Goal: Transaction & Acquisition: Purchase product/service

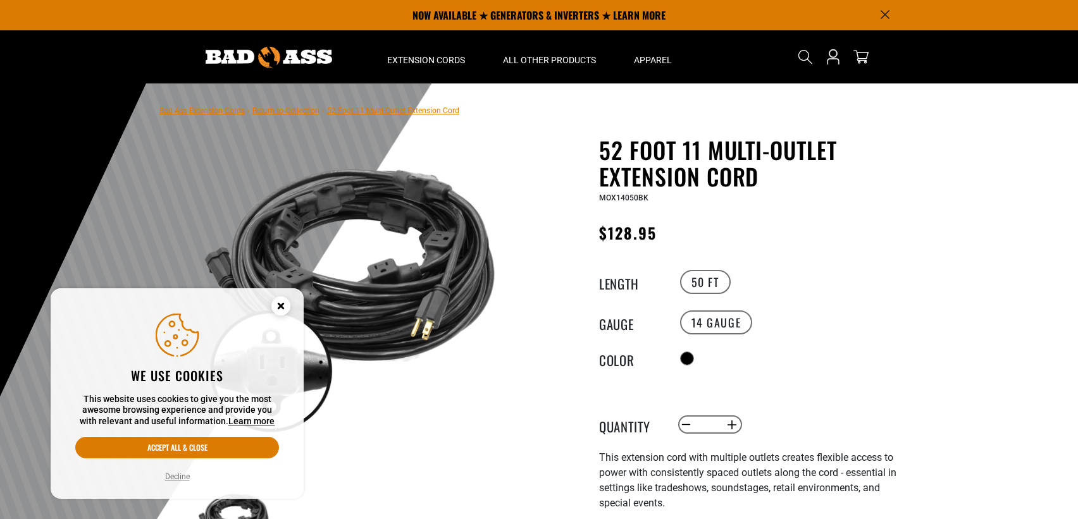
click at [992, 200] on div at bounding box center [539, 393] width 1078 height 620
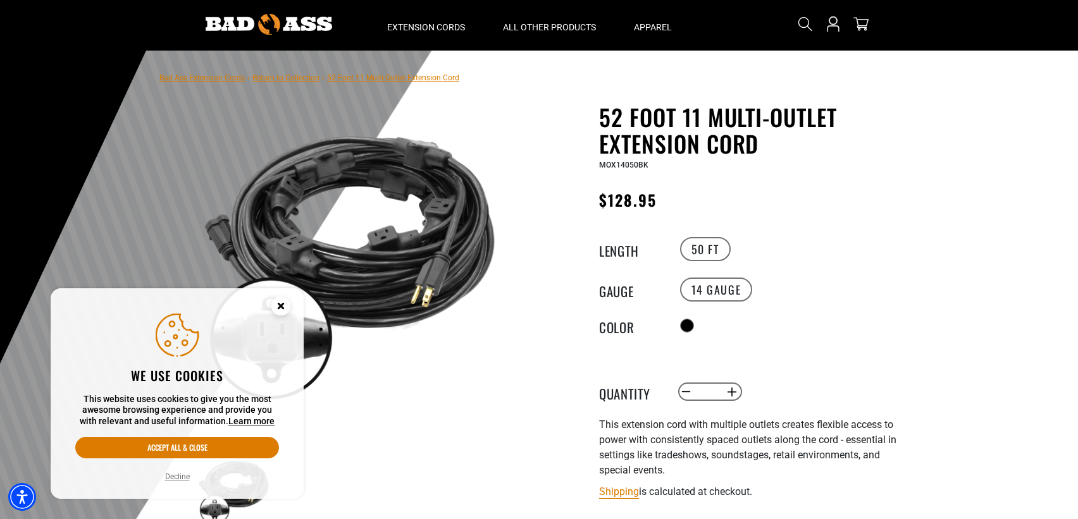
scroll to position [63, 0]
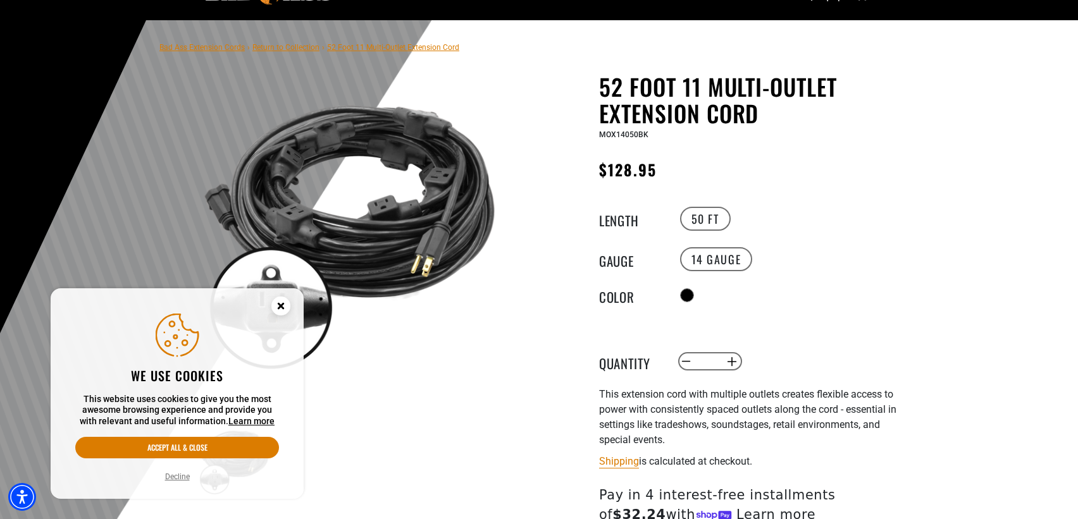
click at [279, 302] on circle "Cookie Consent" at bounding box center [280, 306] width 19 height 19
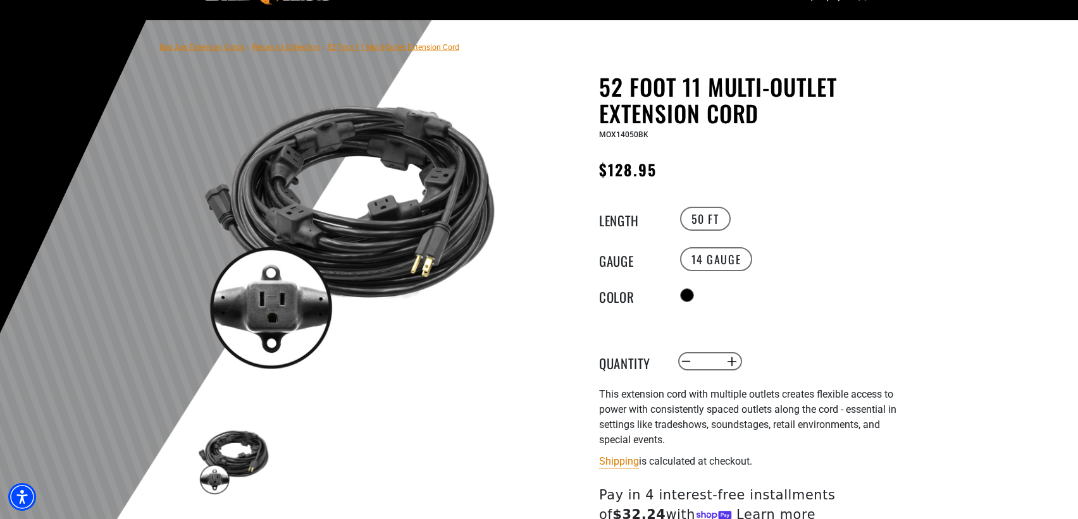
click at [844, 111] on h1 "52 Foot 11 Multi-Outlet Extension Cord" at bounding box center [754, 99] width 310 height 53
click at [873, 116] on h1 "52 Foot 11 Multi-Outlet Extension Cord" at bounding box center [754, 99] width 310 height 53
click at [869, 113] on h1 "52 Foot 11 Multi-Outlet Extension Cord" at bounding box center [754, 99] width 310 height 53
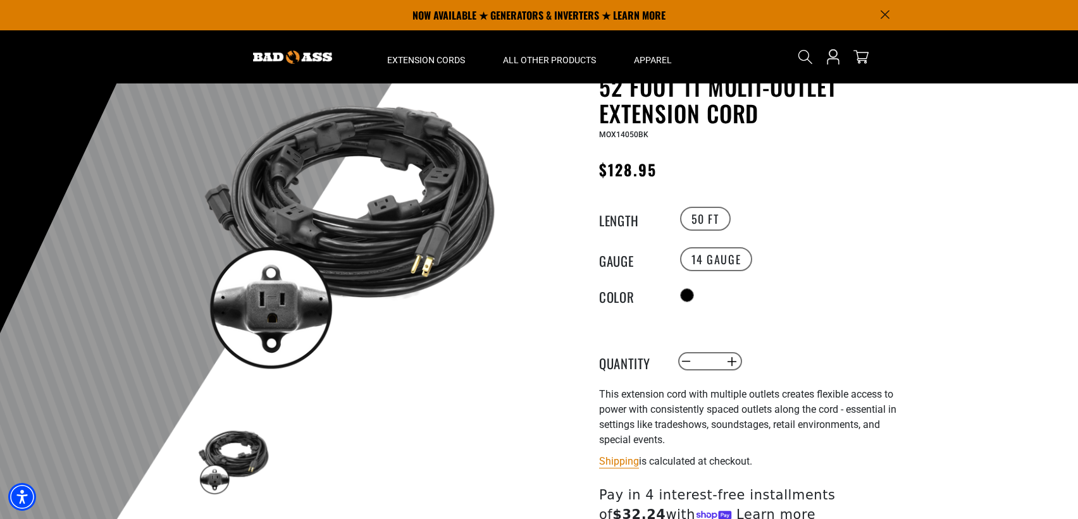
scroll to position [0, 0]
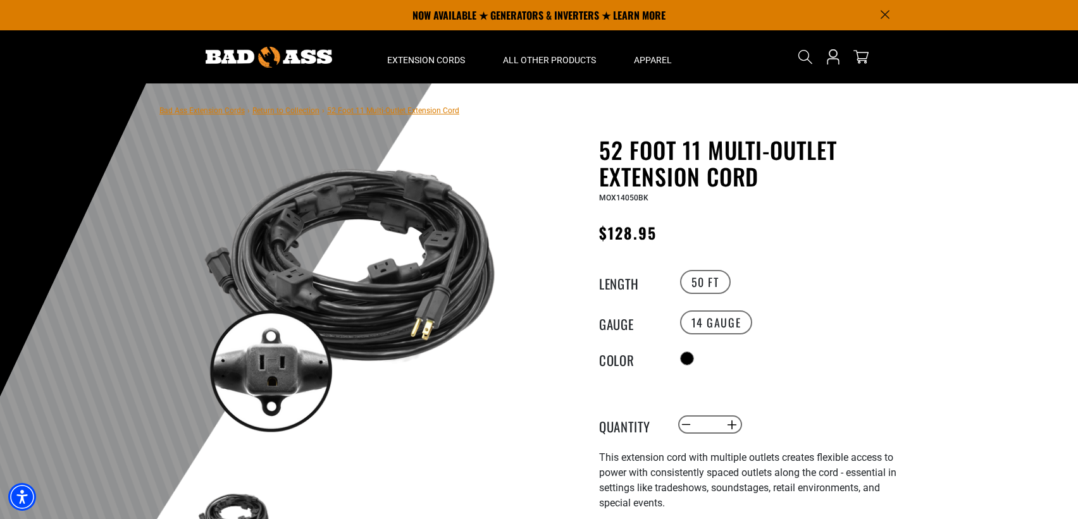
click at [359, 114] on span "52 Foot 11 Multi-Outlet Extension Cord" at bounding box center [393, 110] width 132 height 9
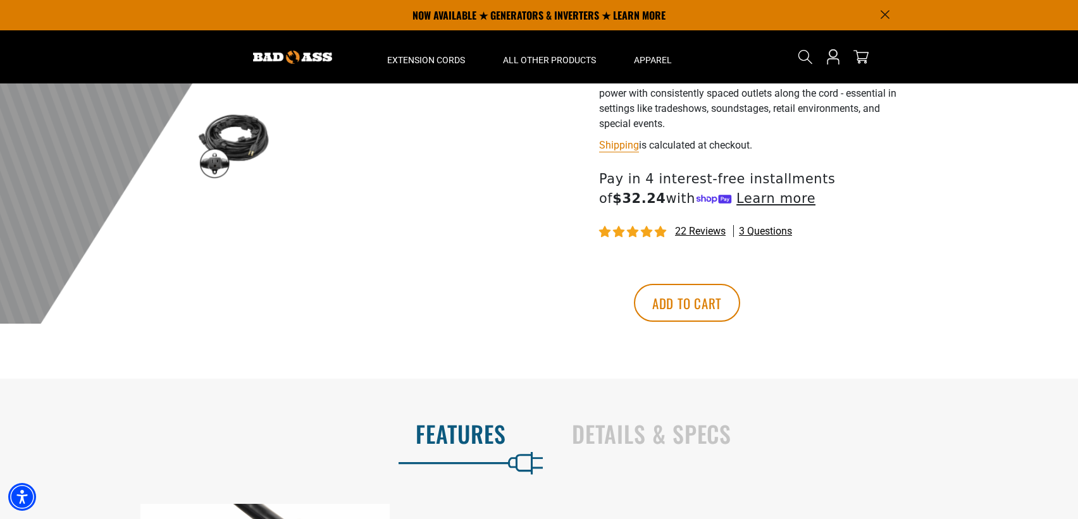
scroll to position [126, 0]
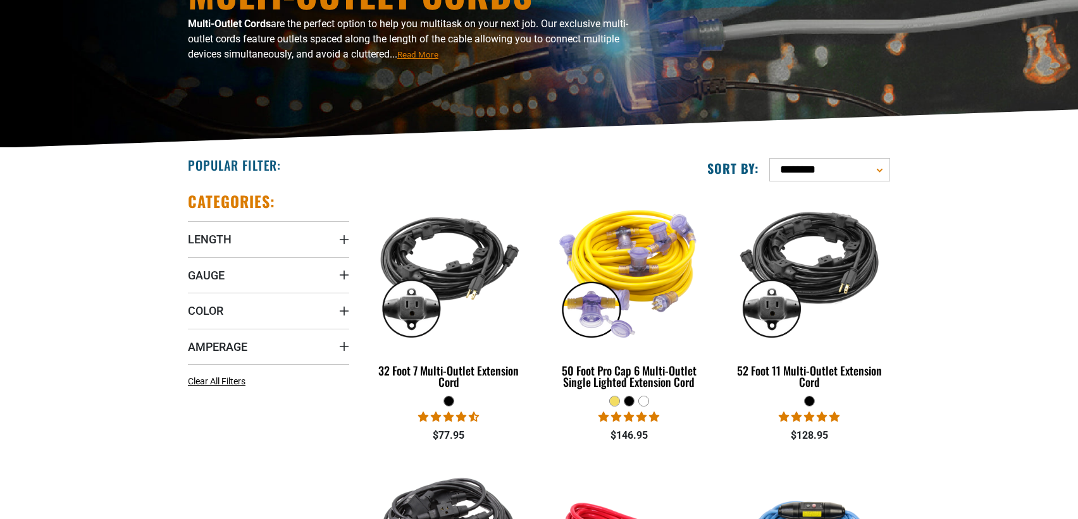
scroll to position [253, 0]
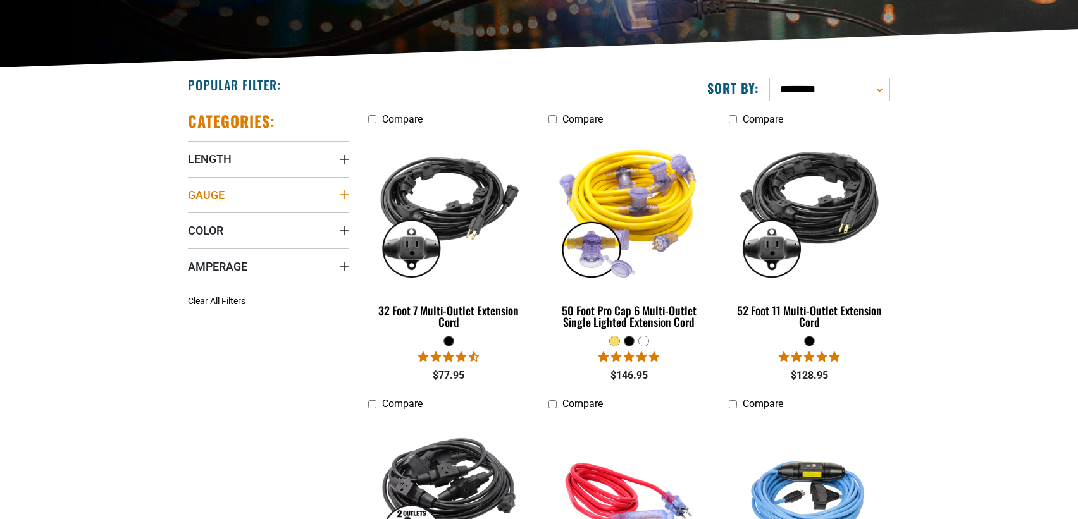
click at [330, 188] on summary "Gauge" at bounding box center [268, 194] width 161 height 35
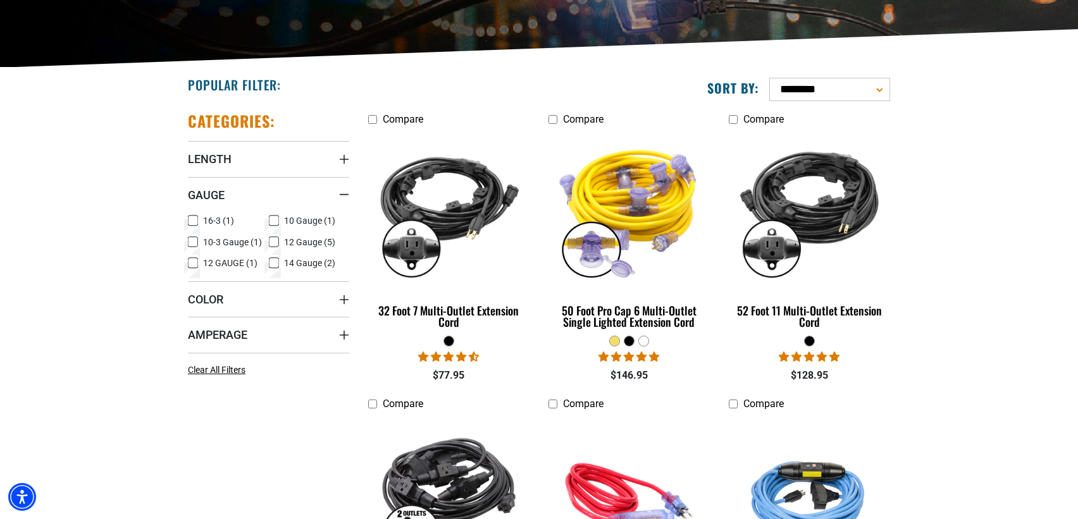
click at [274, 241] on icon at bounding box center [274, 242] width 10 height 16
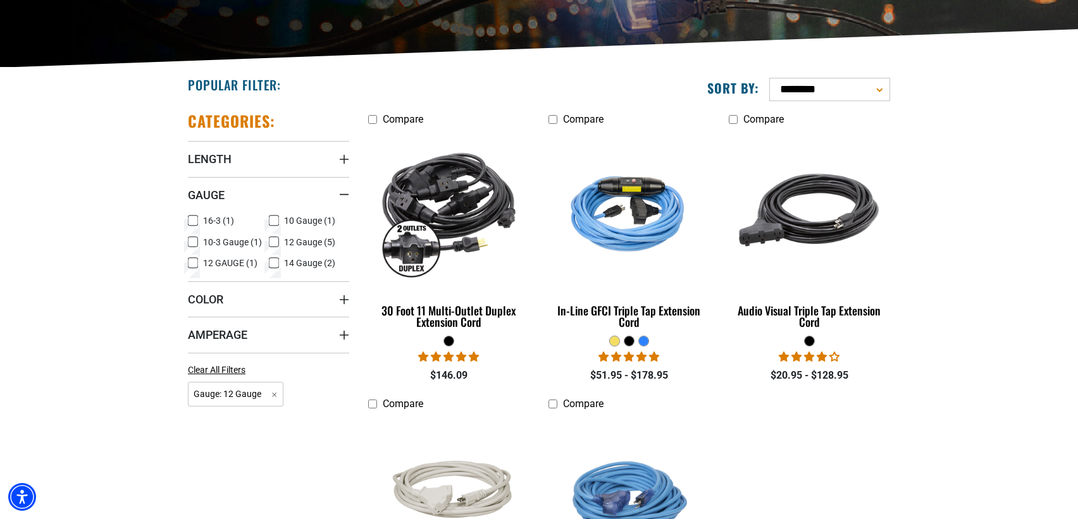
click at [244, 242] on span "10-3 Gauge (1)" at bounding box center [232, 242] width 59 height 9
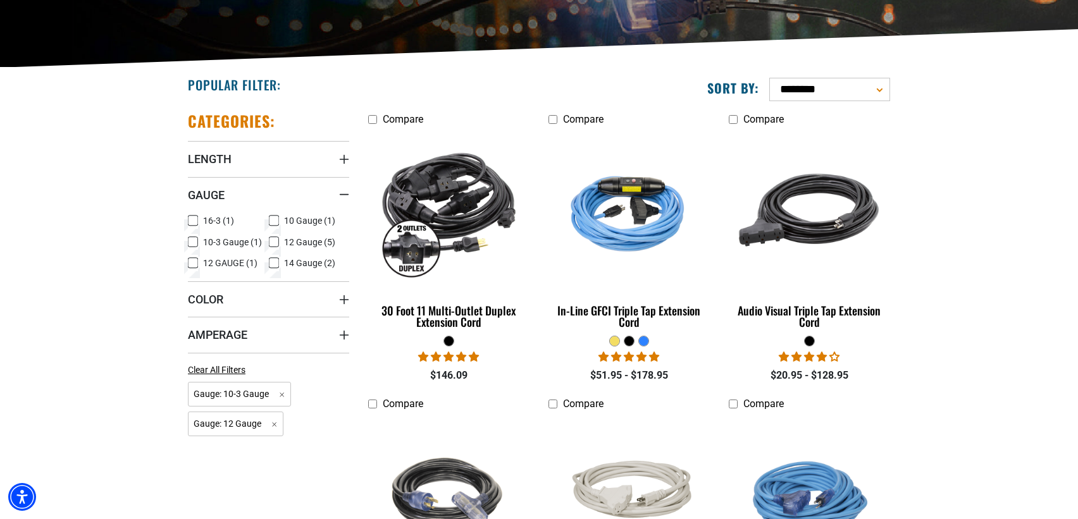
click at [1016, 199] on section "**********" at bounding box center [539, 374] width 1078 height 613
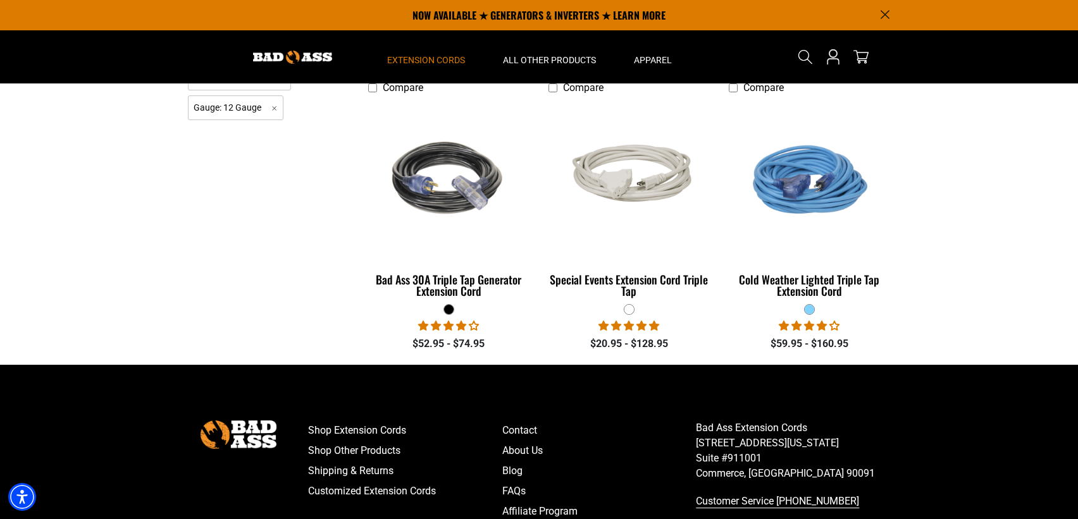
scroll to position [316, 0]
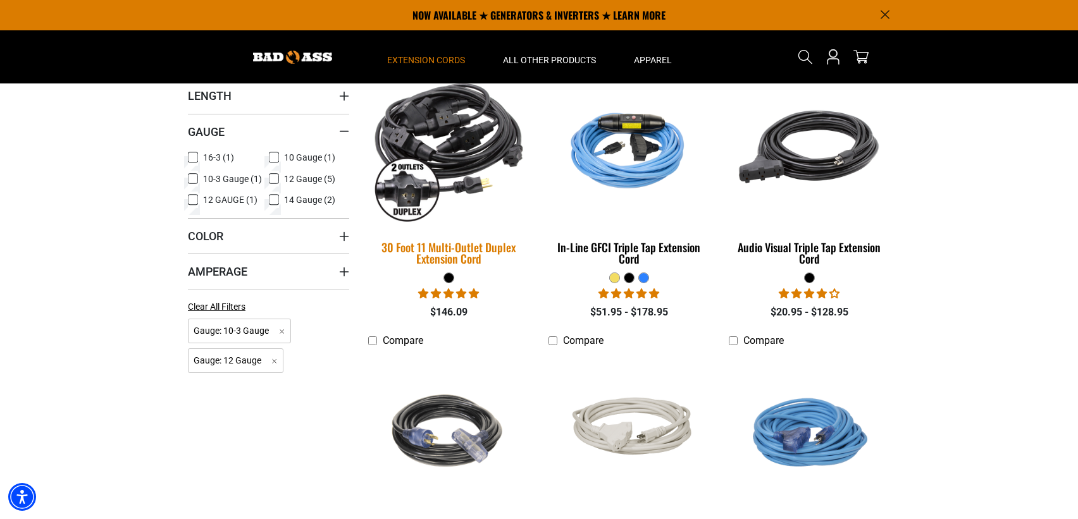
click at [426, 170] on img at bounding box center [449, 147] width 177 height 162
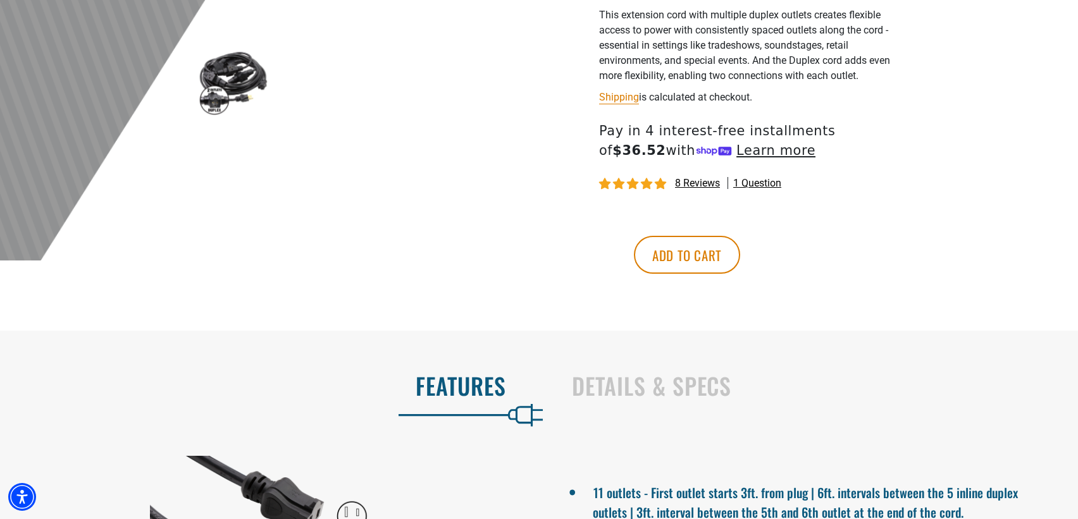
scroll to position [696, 0]
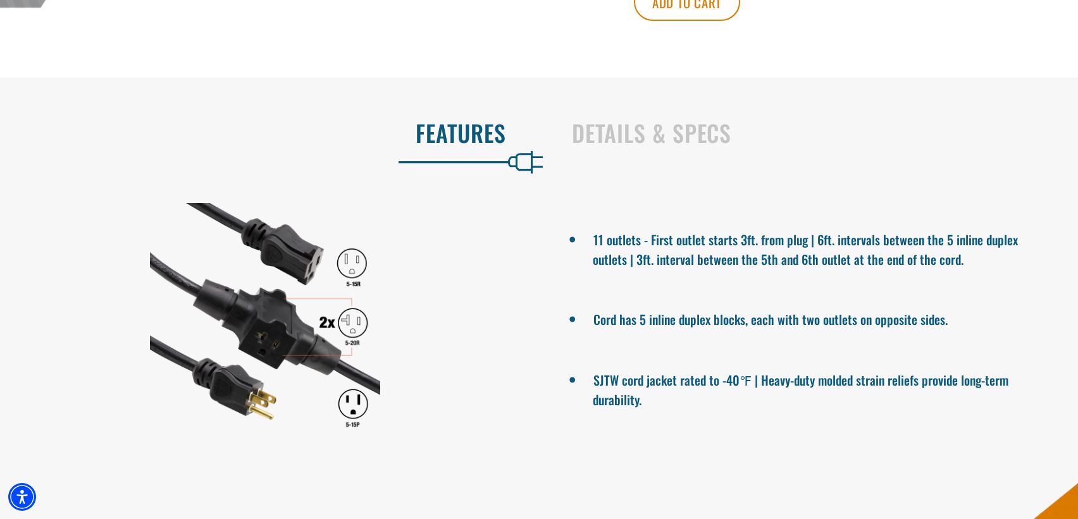
click at [1017, 102] on section "Features Details & Specs 11 outlets - First outlet starts 3ft. from plug | 6ft.…" at bounding box center [539, 276] width 1078 height 397
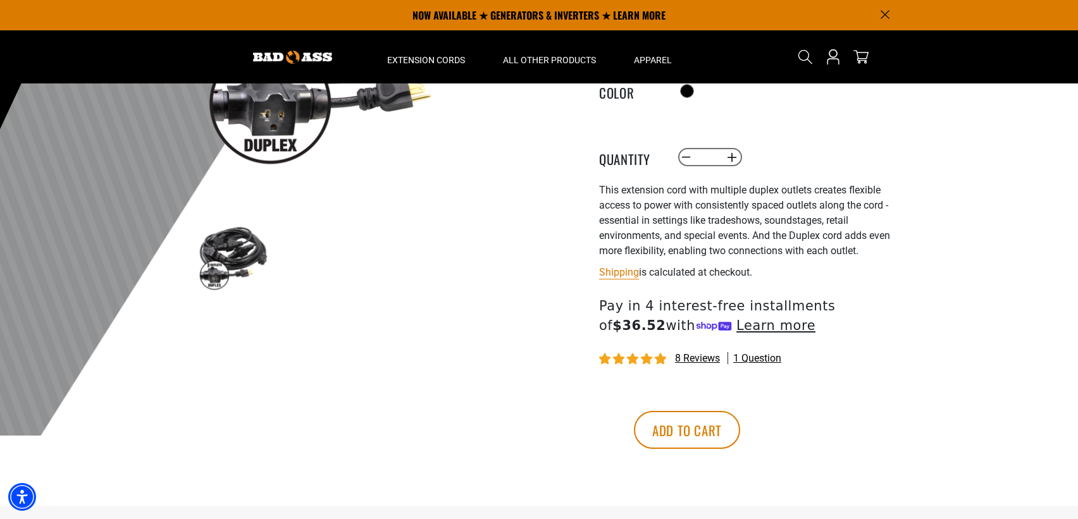
scroll to position [253, 0]
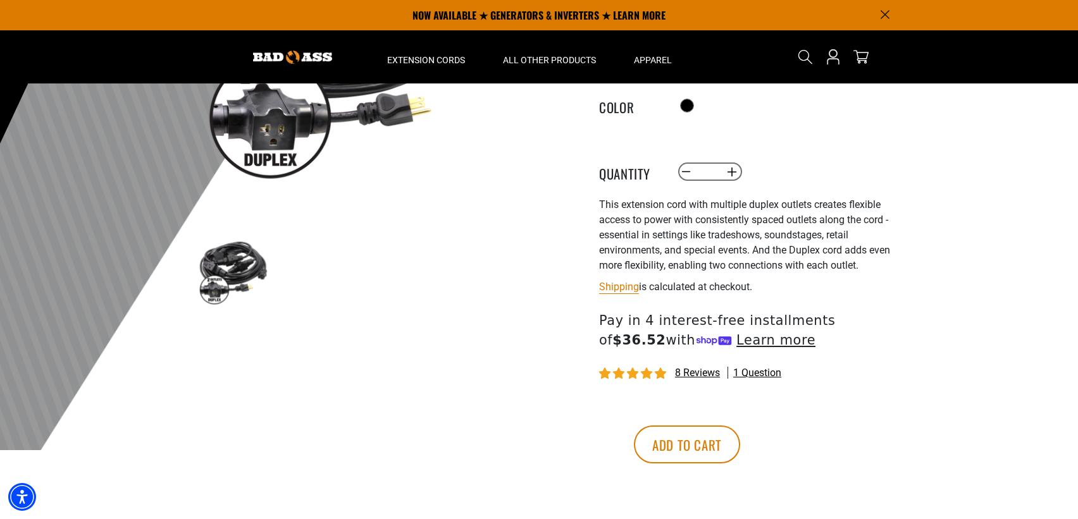
click at [857, 200] on span "This extension cord with multiple duplex outlets creates flexible access to pow…" at bounding box center [744, 235] width 291 height 73
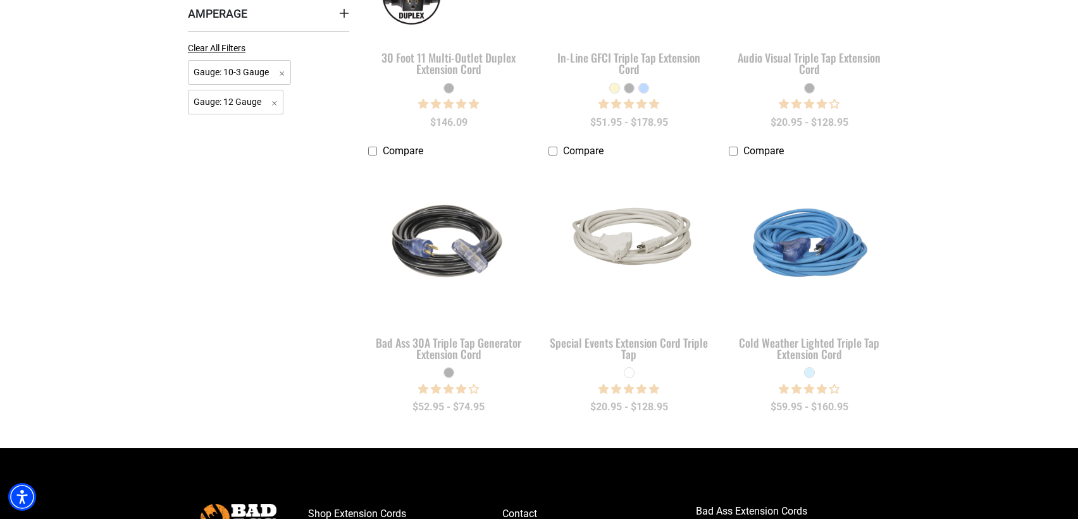
scroll to position [253, 0]
